Goal: Task Accomplishment & Management: Manage account settings

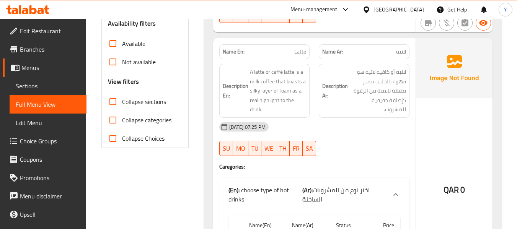
scroll to position [232, 0]
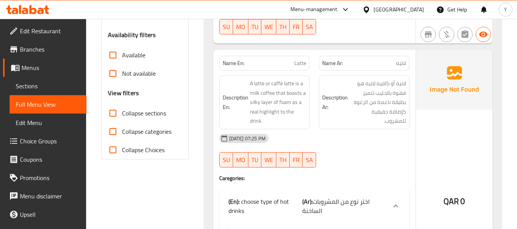
click at [301, 62] on span "Latte" at bounding box center [300, 63] width 12 height 8
copy span "Latte"
click at [301, 62] on span "Latte" at bounding box center [300, 63] width 12 height 8
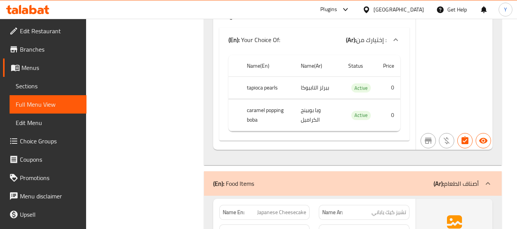
scroll to position [7649, 0]
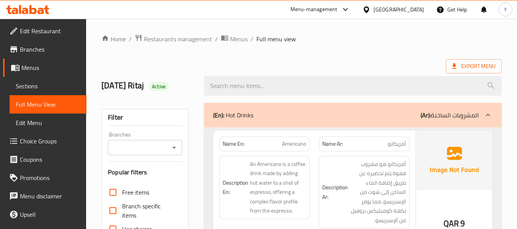
scroll to position [1077, 0]
